Goal: Check status: Check status

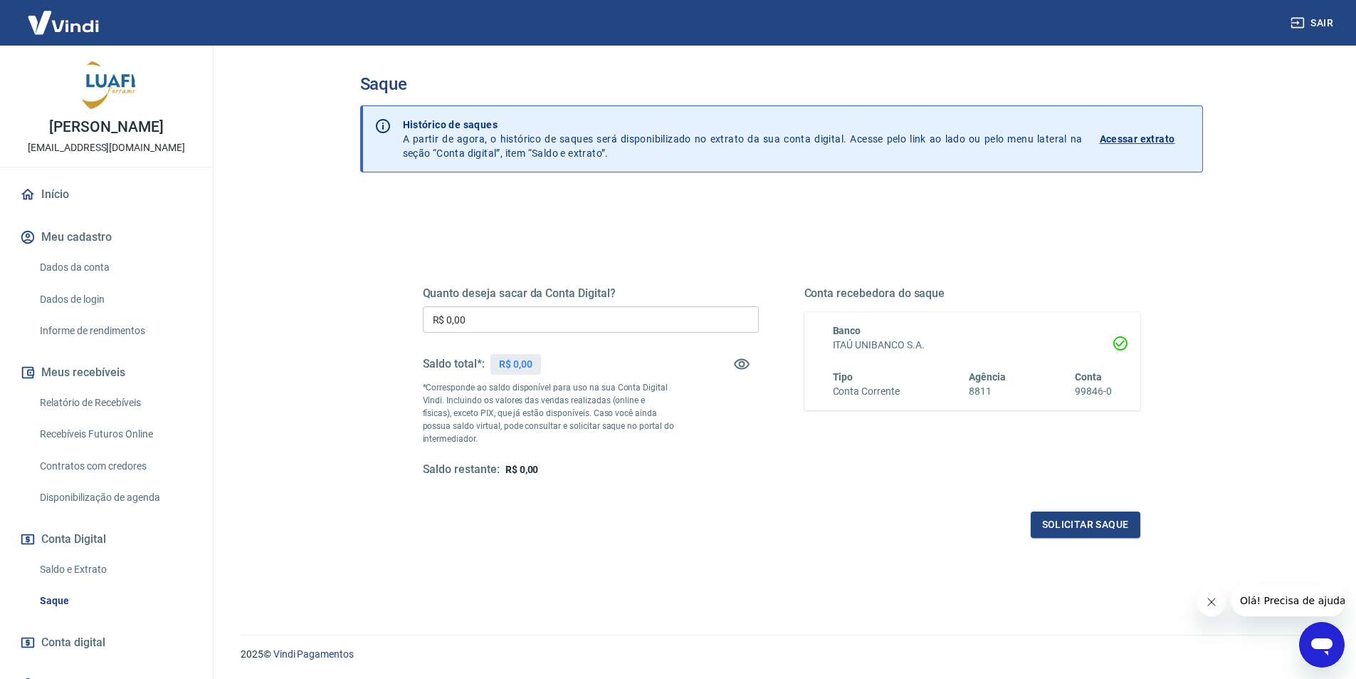
click at [112, 579] on link "Saldo e Extrato" at bounding box center [115, 569] width 162 height 29
